Goal: Transaction & Acquisition: Purchase product/service

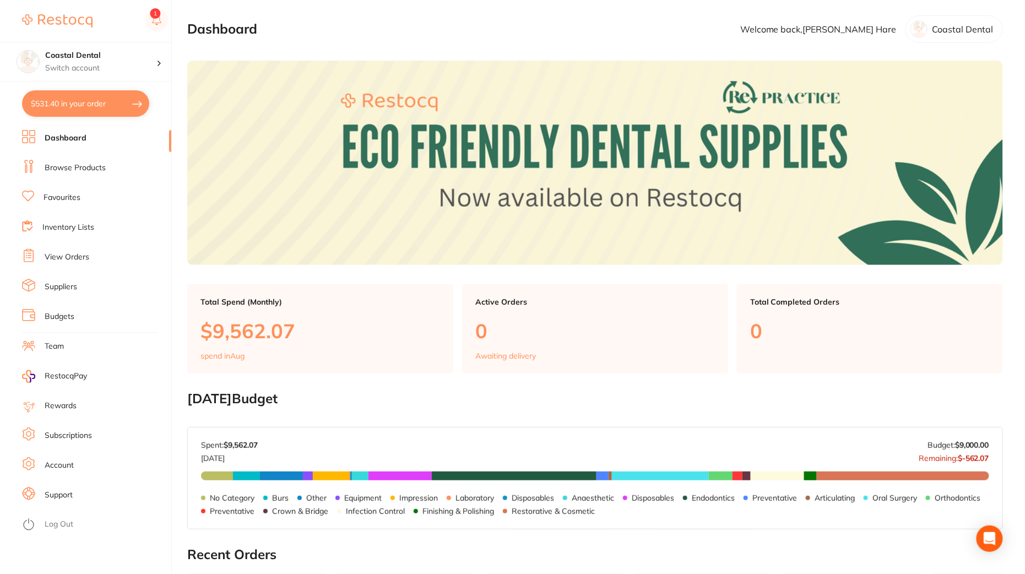
click at [91, 104] on button "$531.40 in your order" at bounding box center [85, 103] width 127 height 26
checkbox input "true"
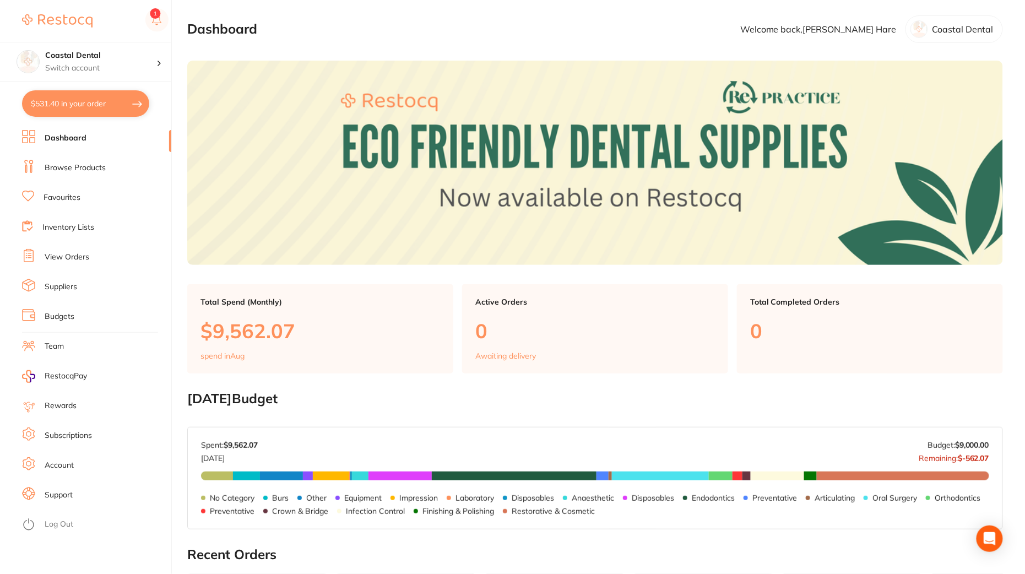
checkbox input "true"
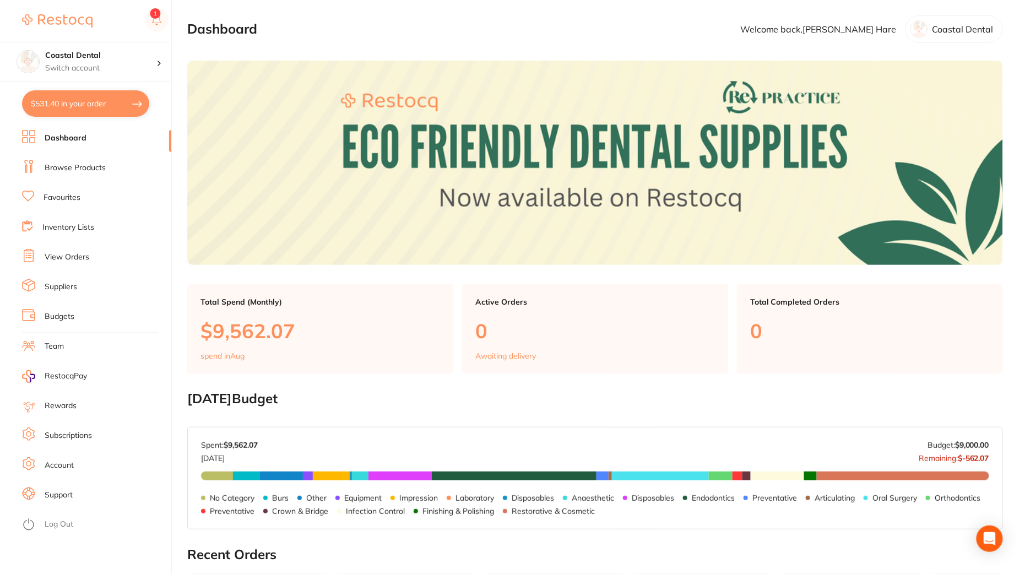
checkbox input "true"
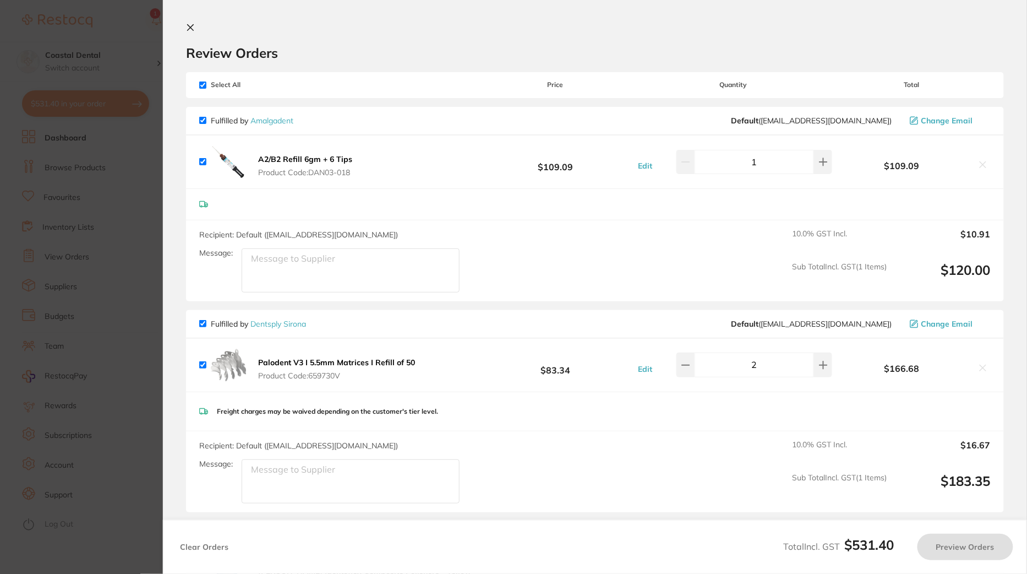
click at [37, 224] on section "Update RRP Set your pre negotiated price for this item. Item Agreed RRP (excl. …" at bounding box center [513, 287] width 1027 height 574
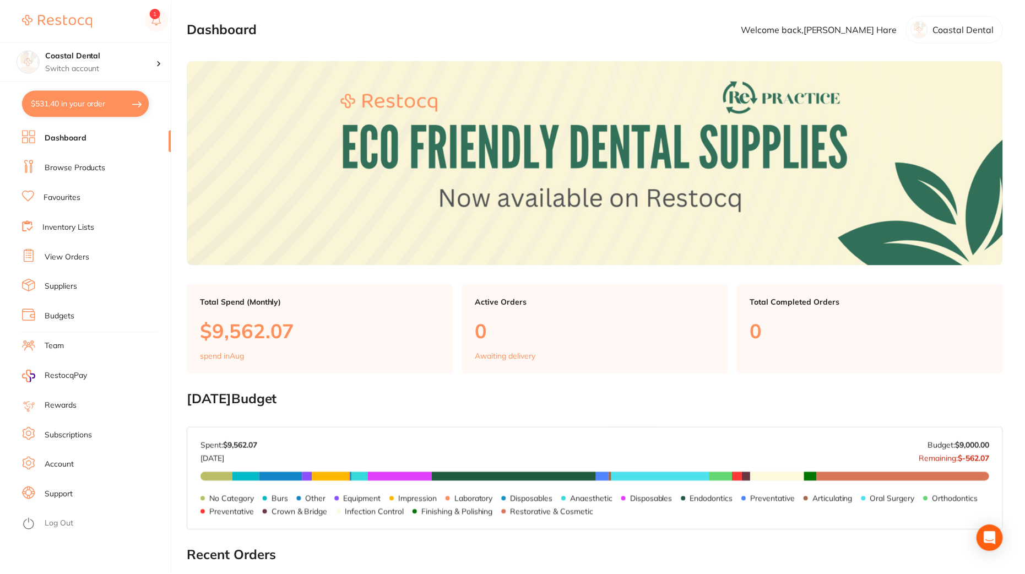
scroll to position [10, 0]
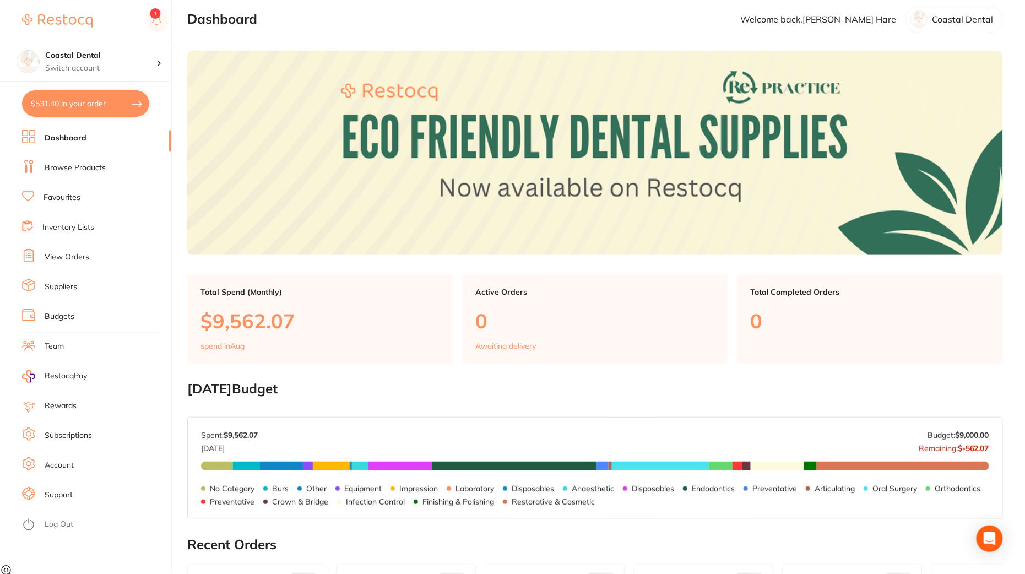
click at [78, 166] on link "Browse Products" at bounding box center [75, 167] width 61 height 11
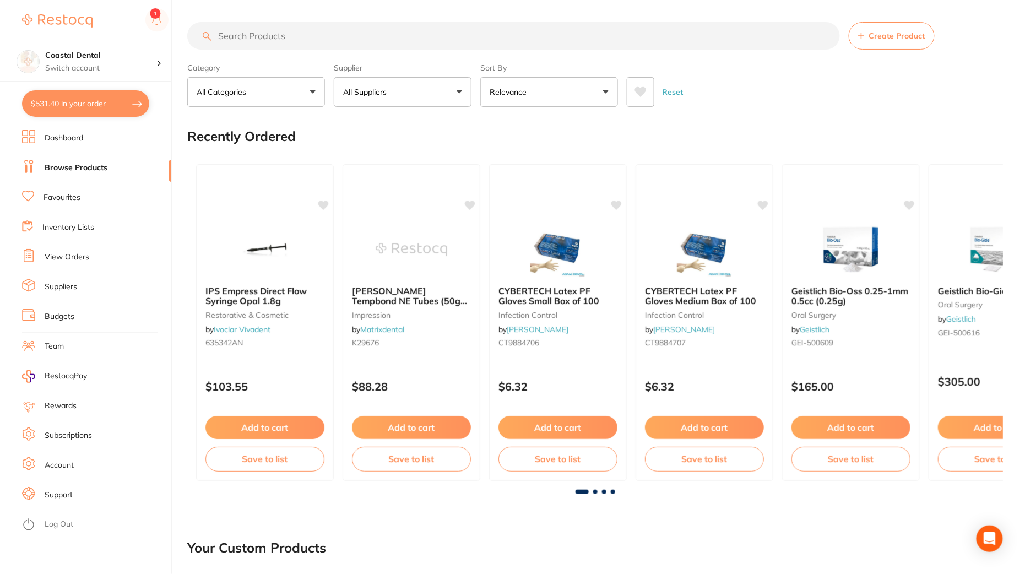
click at [400, 35] on input "search" at bounding box center [513, 36] width 652 height 28
paste input "AN-4566"
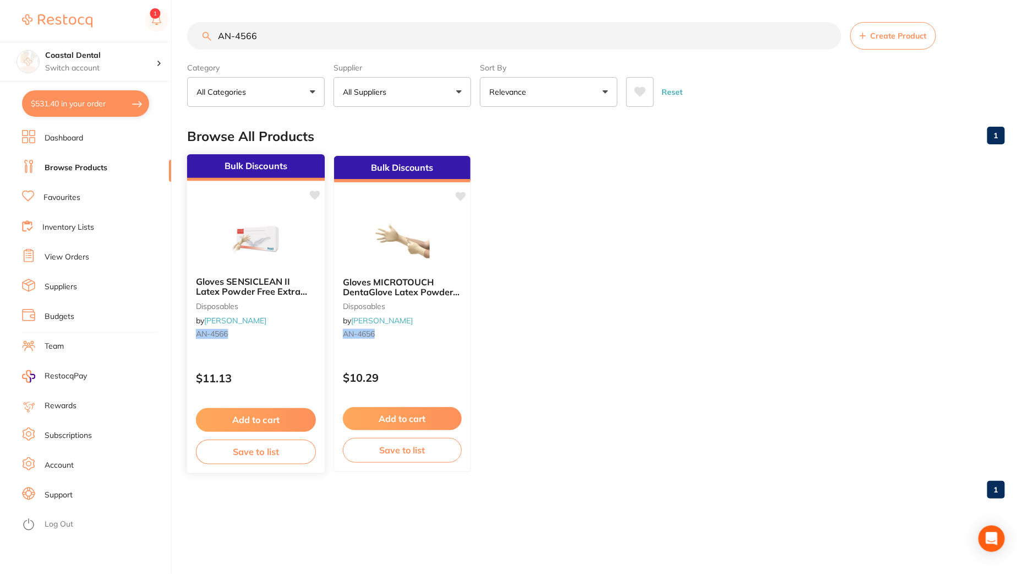
type input "AN-4566"
click at [284, 216] on img at bounding box center [256, 240] width 72 height 56
